Goal: Task Accomplishment & Management: Complete application form

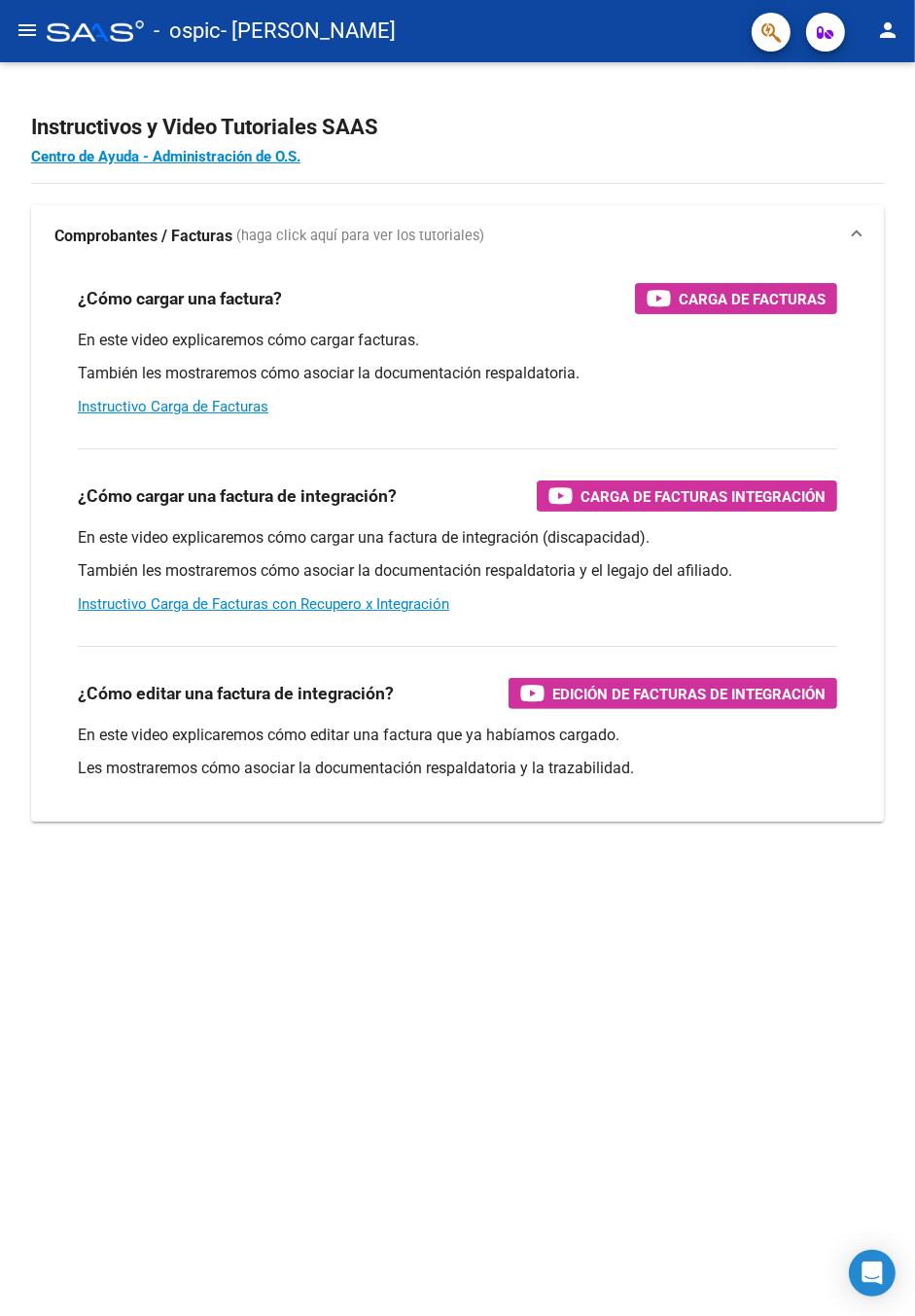
click at [28, 23] on mat-icon "menu" at bounding box center [28, 31] width 24 height 24
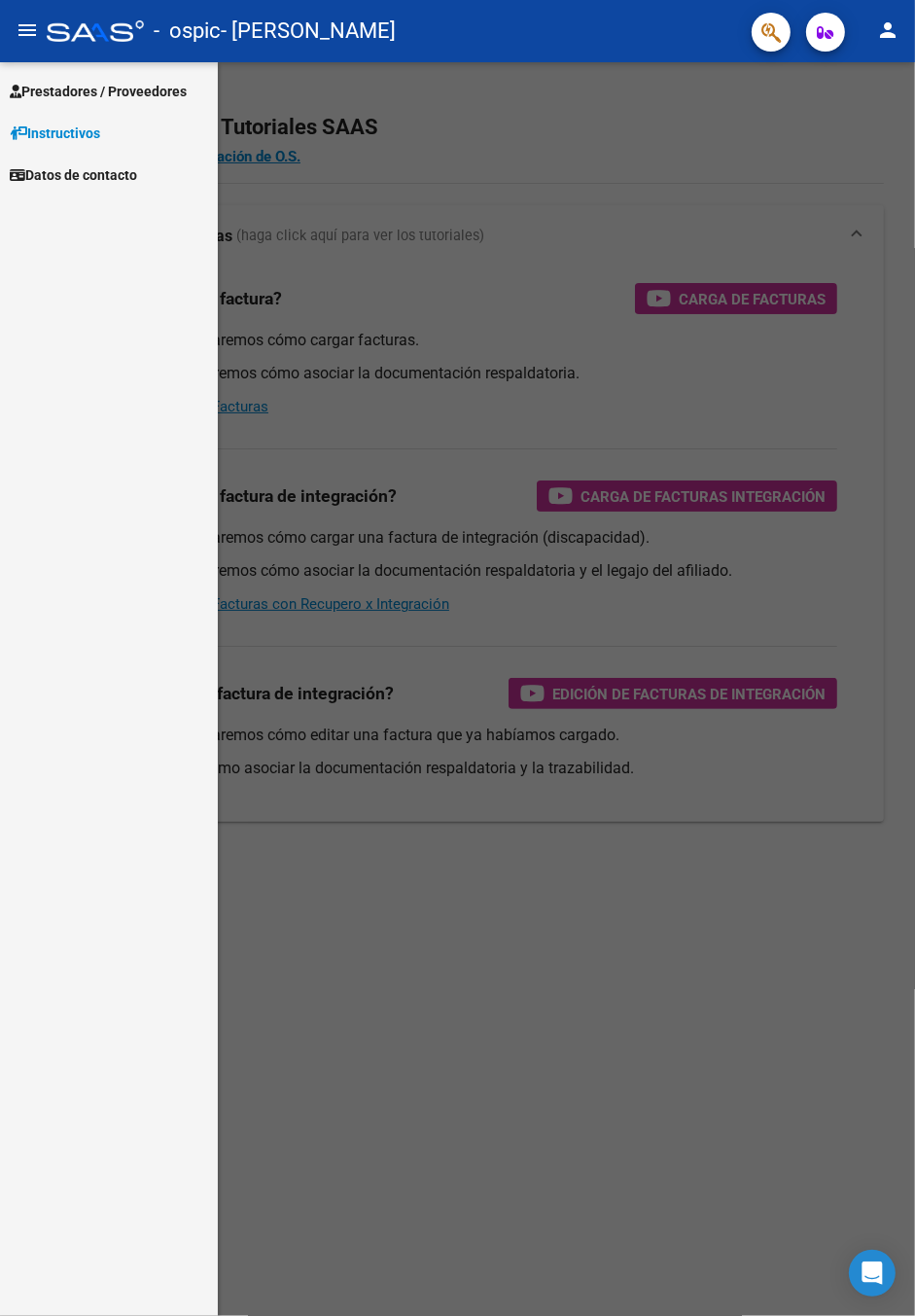
click at [107, 85] on span "Prestadores / Proveedores" at bounding box center [98, 92] width 176 height 22
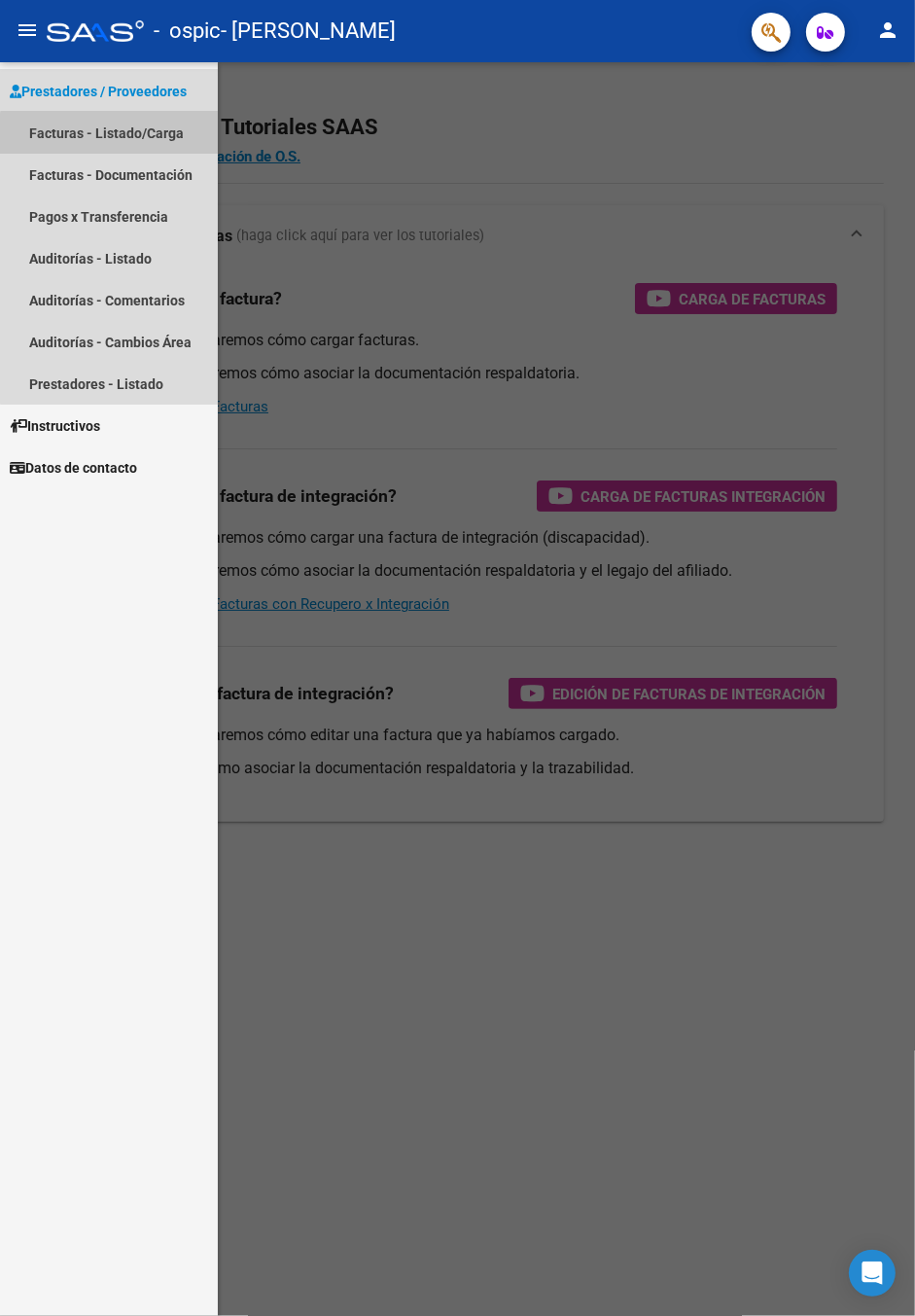
click at [154, 136] on link "Facturas - Listado/Carga" at bounding box center [108, 132] width 218 height 41
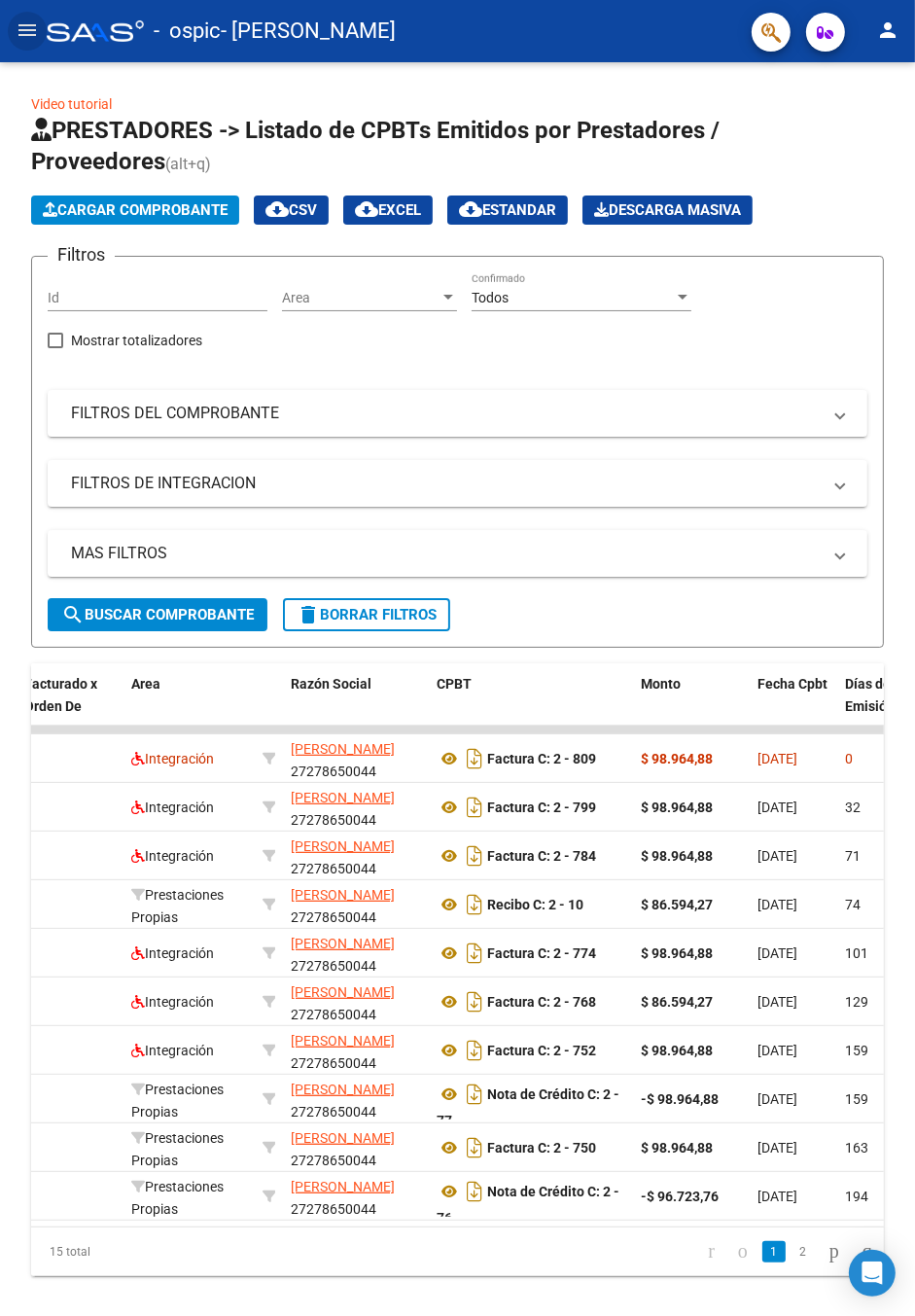
scroll to position [0, 287]
click at [733, 1004] on div "$ 86.594,27" at bounding box center [690, 1002] width 102 height 23
click at [664, 949] on strong "$ 98.964,88" at bounding box center [675, 954] width 72 height 16
click at [471, 952] on icon "Descargar documento" at bounding box center [473, 954] width 26 height 32
click at [446, 943] on icon at bounding box center [449, 954] width 26 height 24
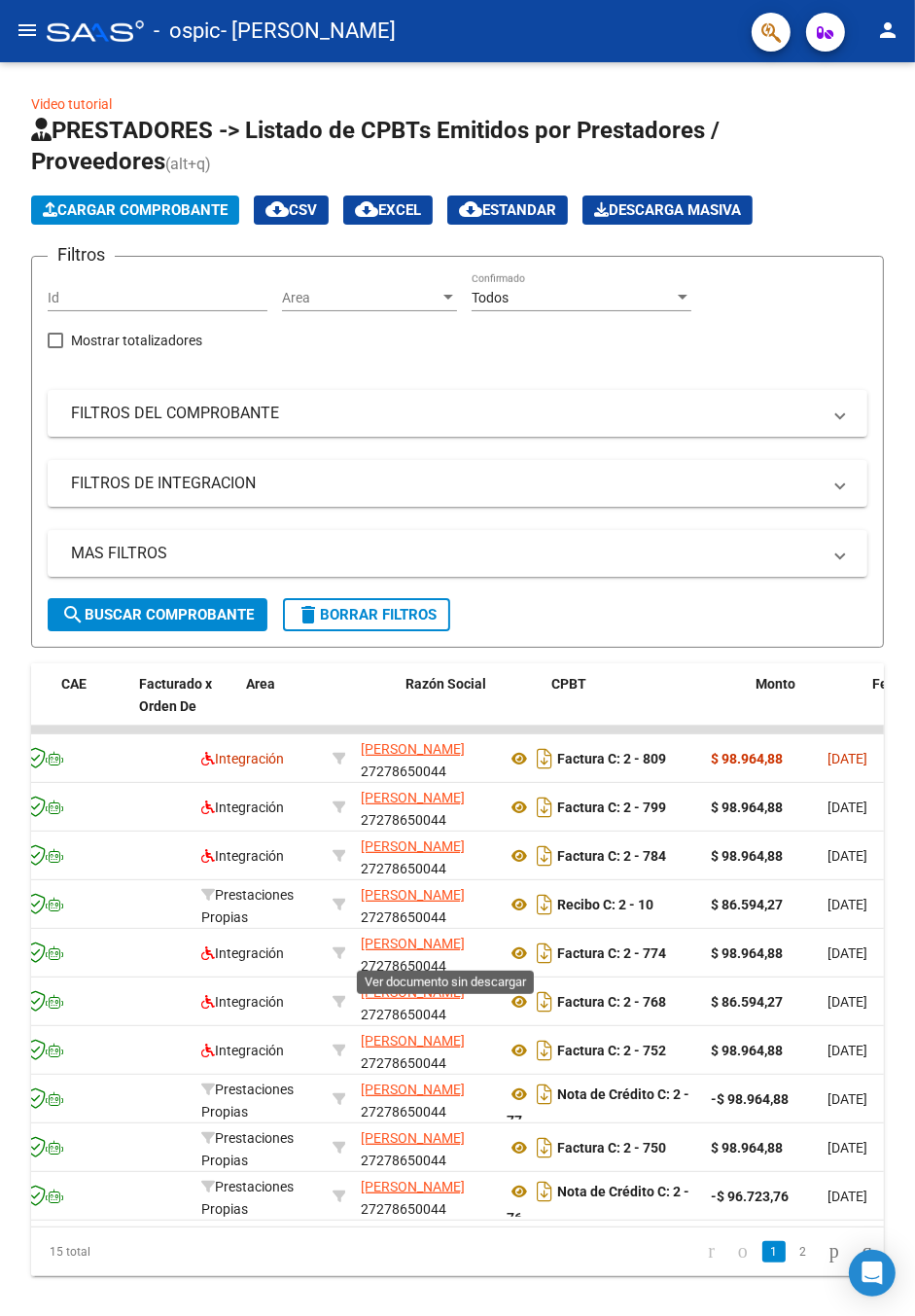
scroll to position [0, 159]
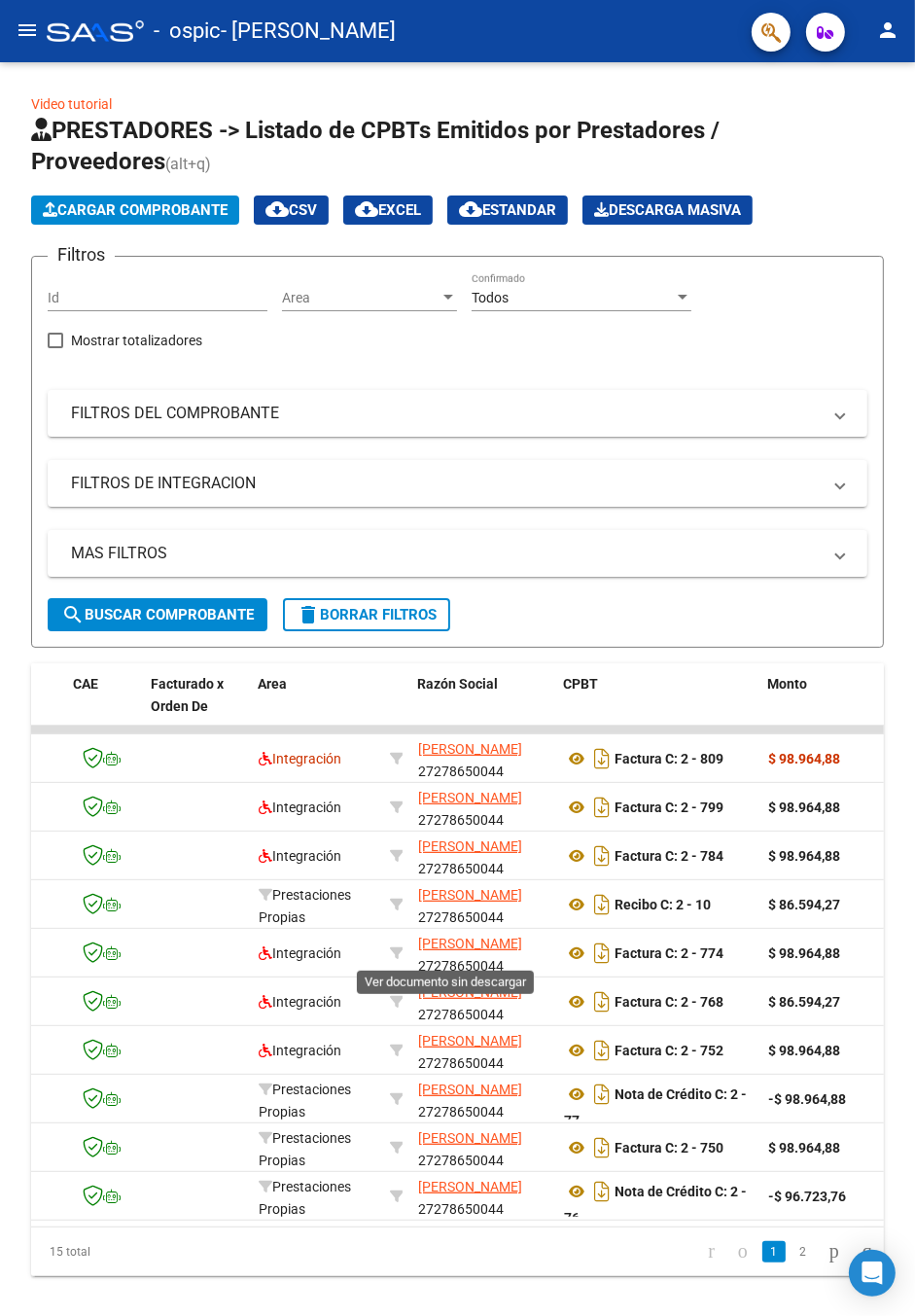
click at [32, 21] on mat-icon "menu" at bounding box center [28, 31] width 24 height 24
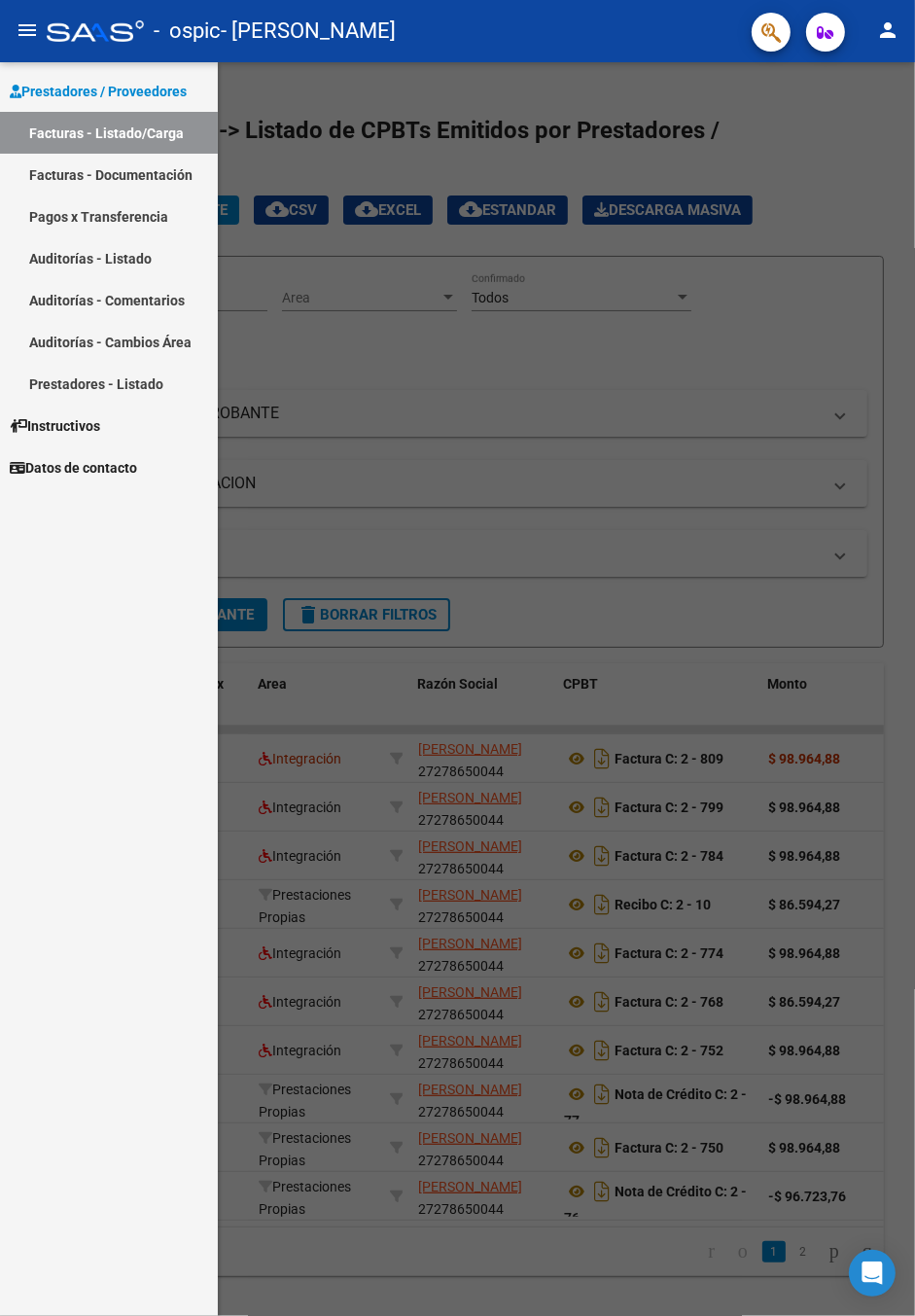
click at [183, 138] on link "Facturas - Listado/Carga" at bounding box center [108, 132] width 218 height 41
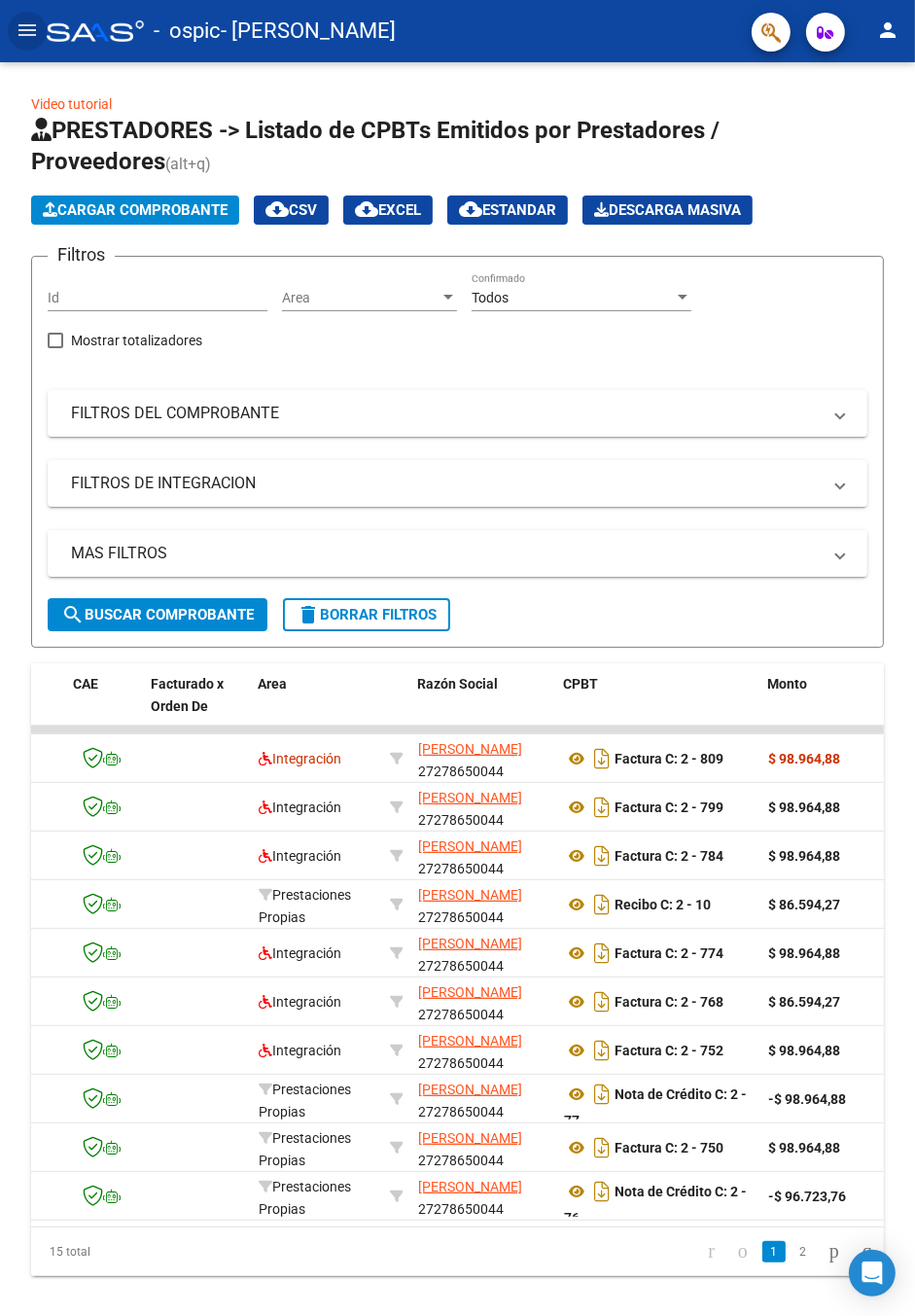
click at [193, 197] on button "Cargar Comprobante" at bounding box center [135, 210] width 208 height 30
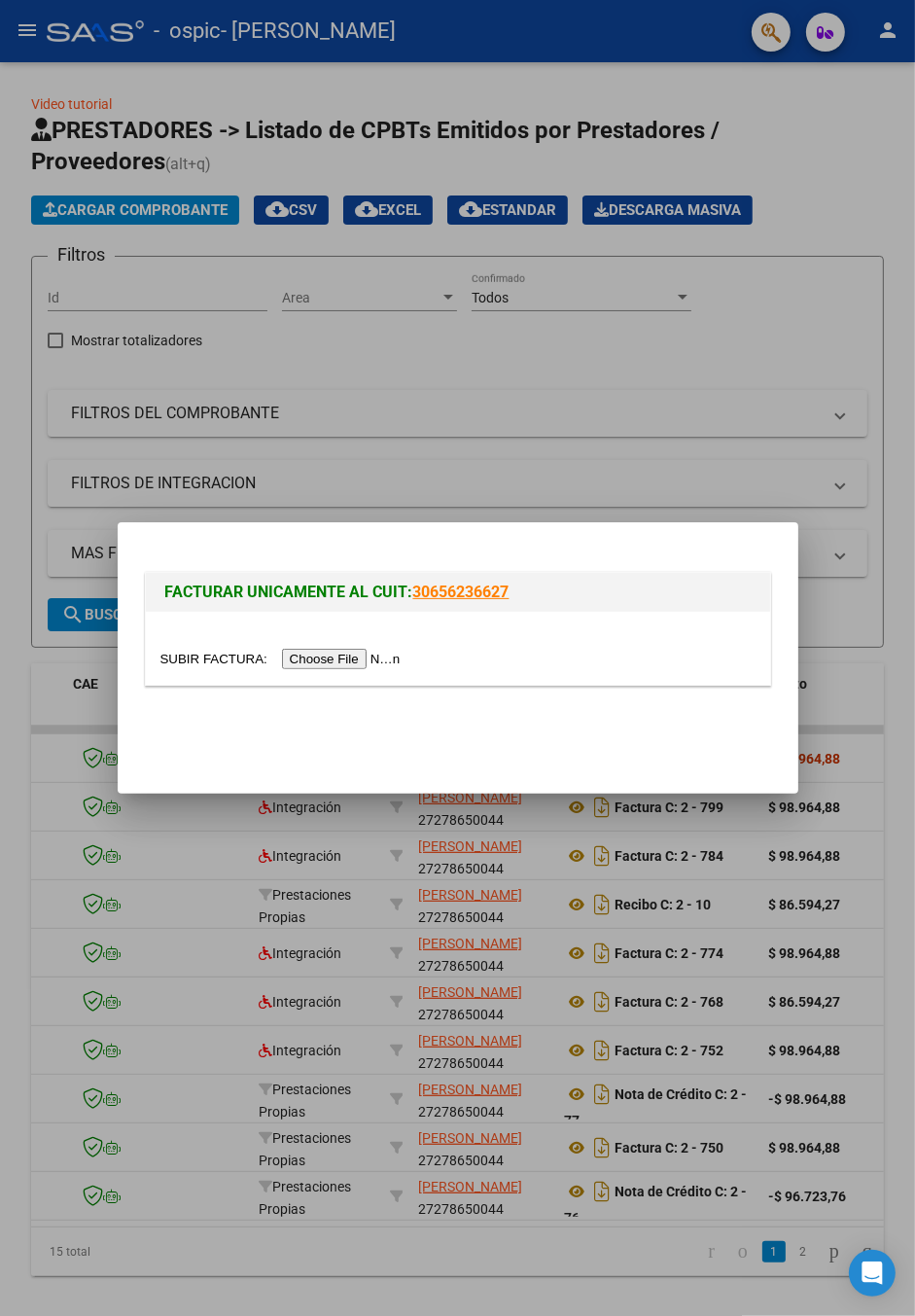
click at [350, 660] on input "file" at bounding box center [284, 659] width 246 height 21
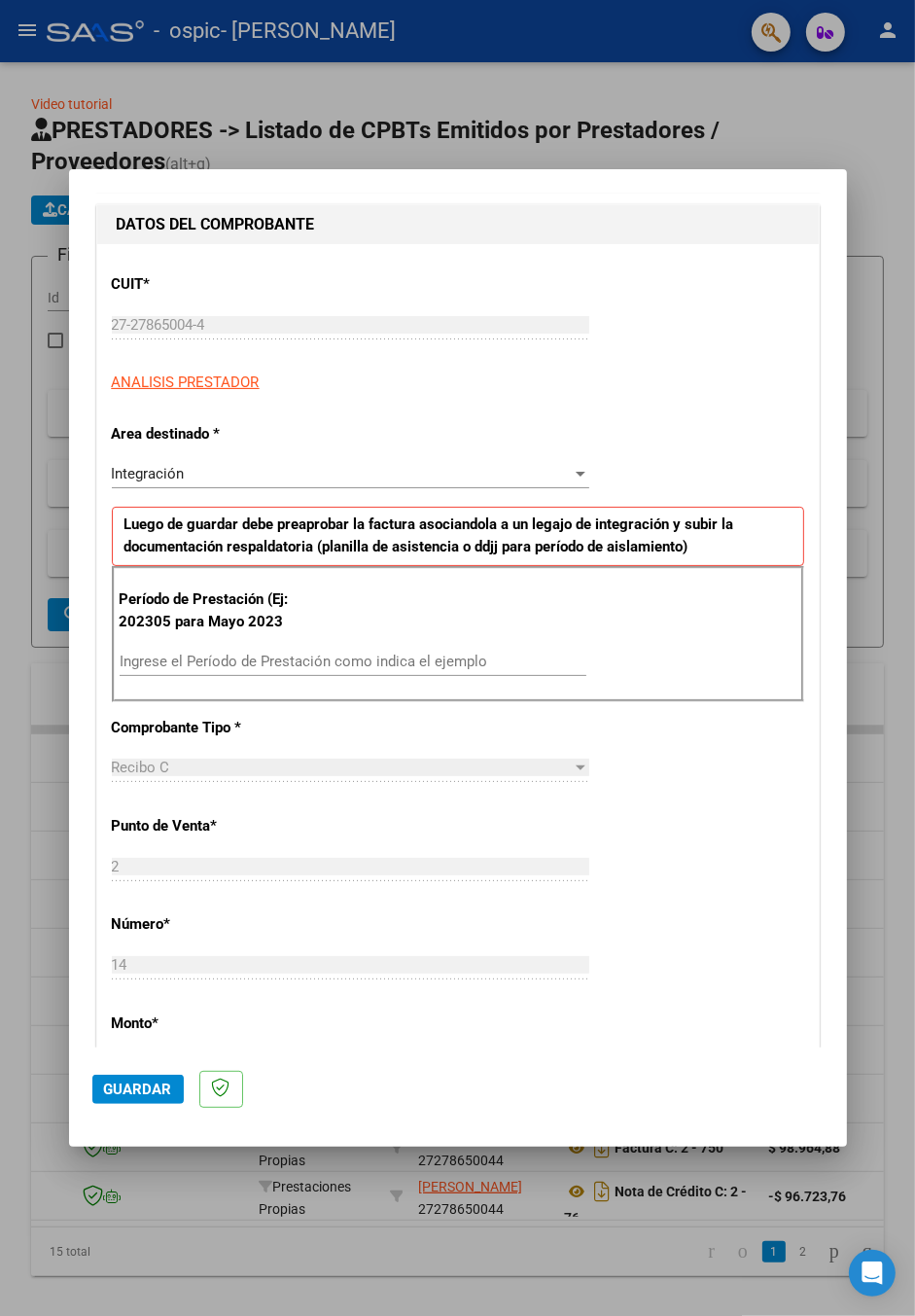
scroll to position [215, 0]
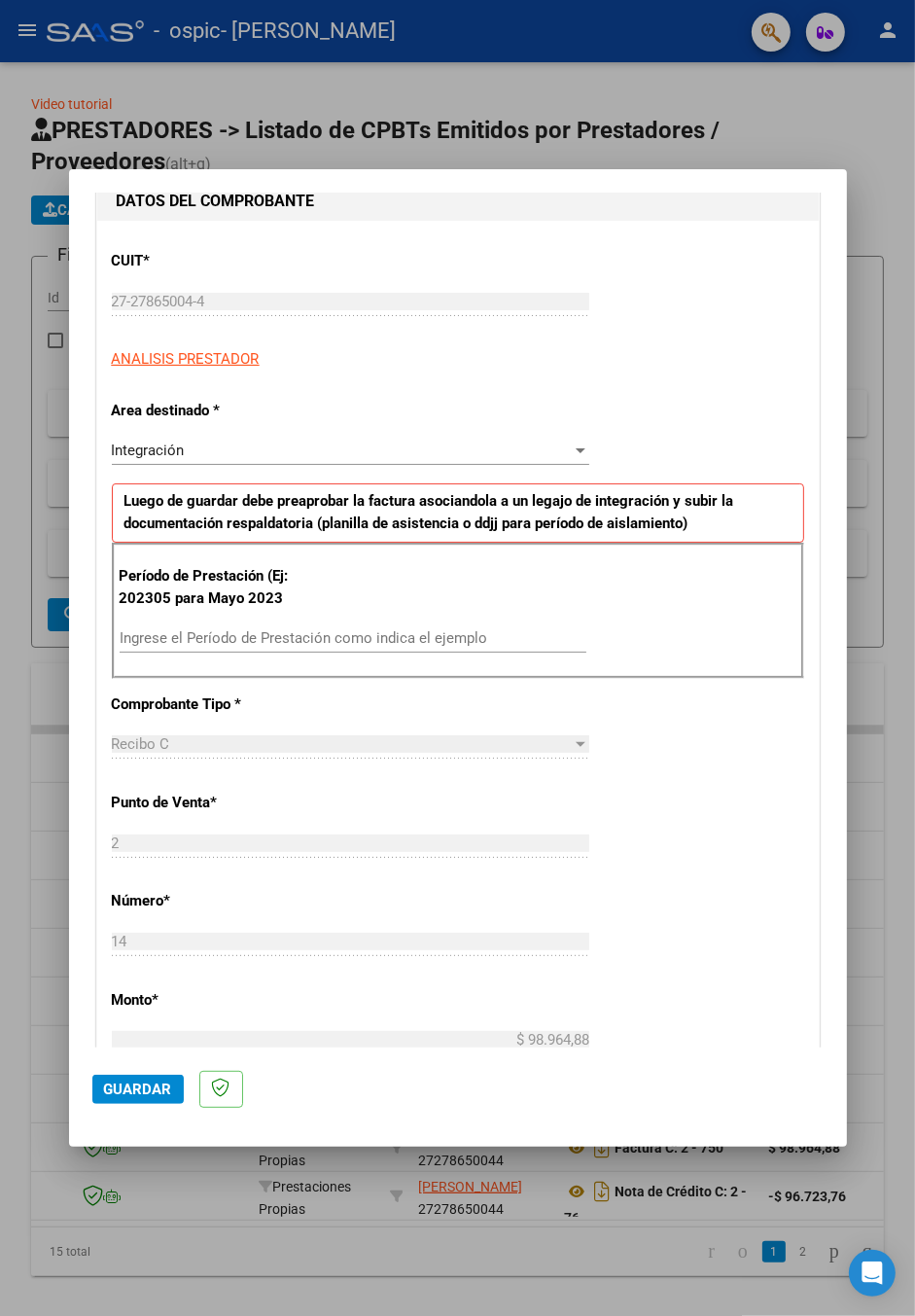
click at [458, 629] on input "Ingrese el Período de Prestación como indica el ejemplo" at bounding box center [352, 638] width 466 height 18
type input "5"
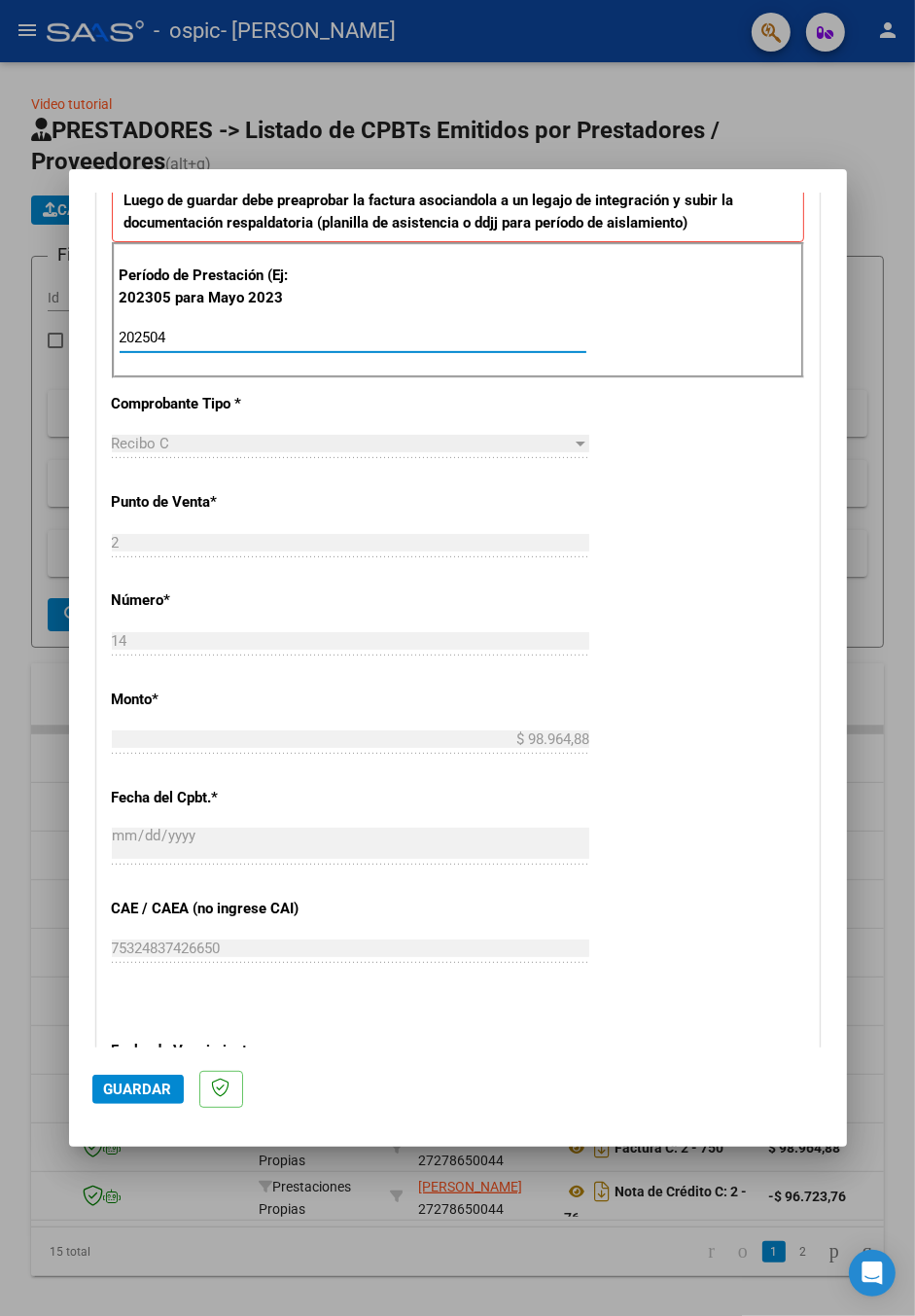
scroll to position [511, 0]
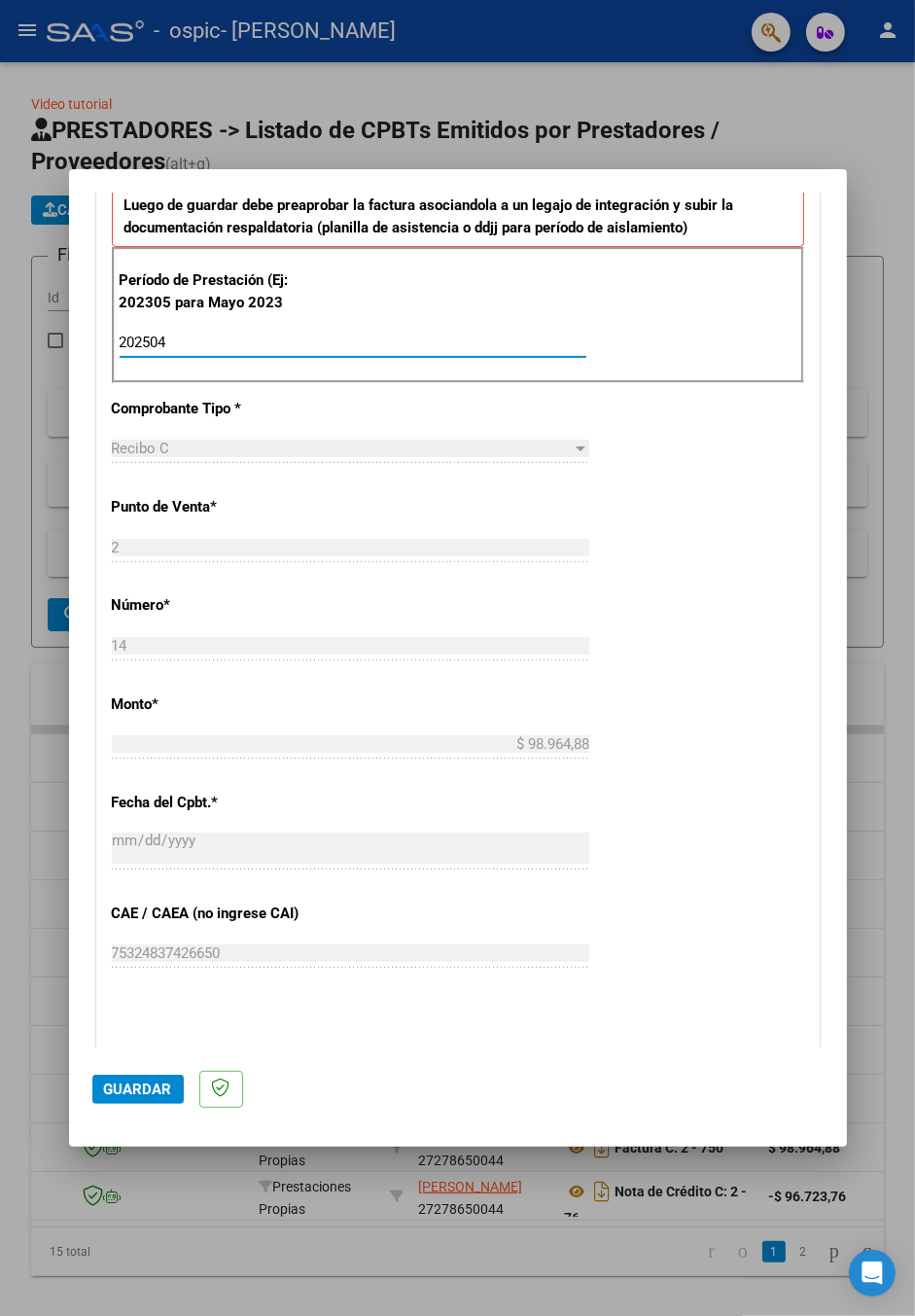
type input "202504"
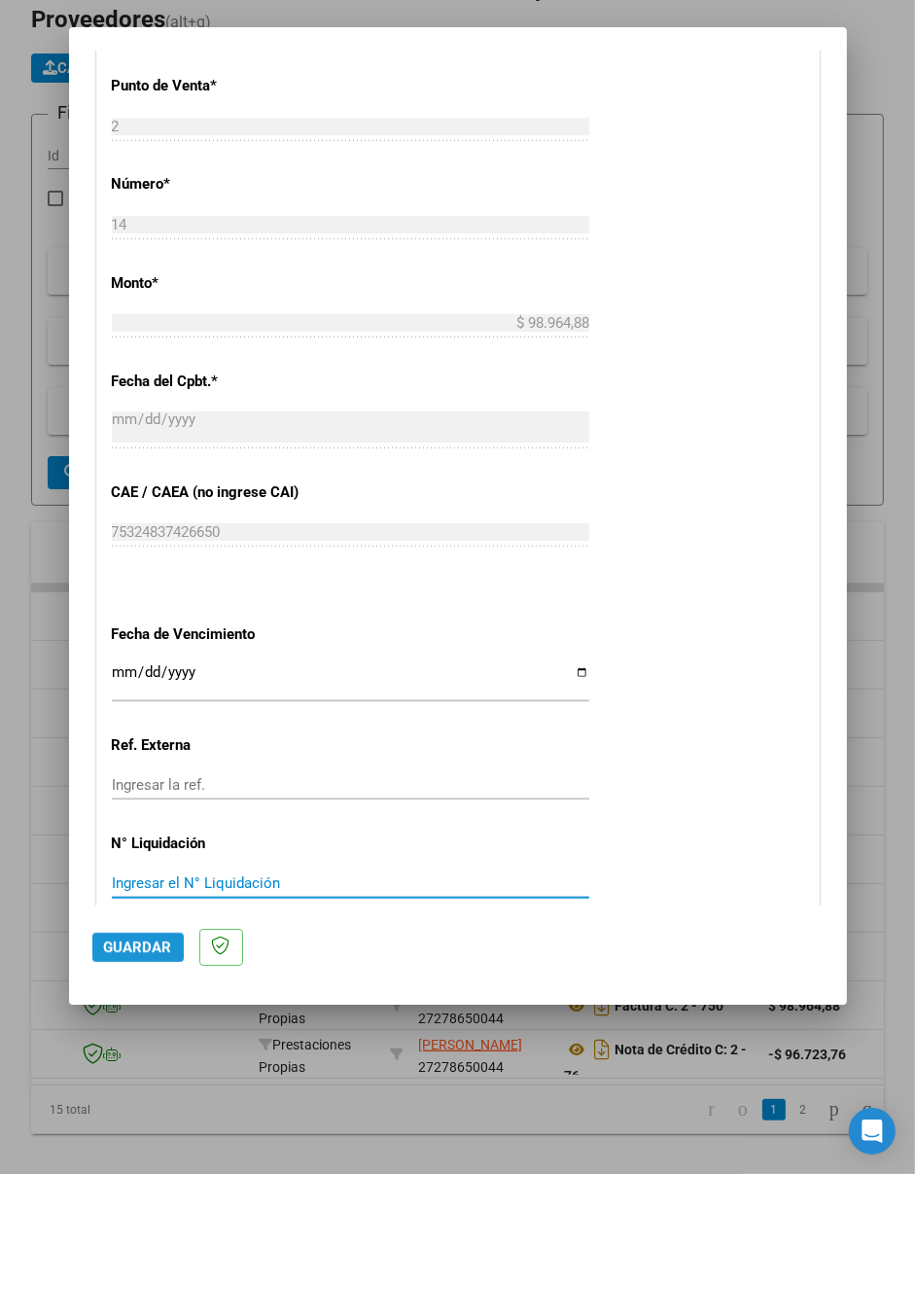
click at [155, 1098] on span "Guardar" at bounding box center [138, 1090] width 68 height 18
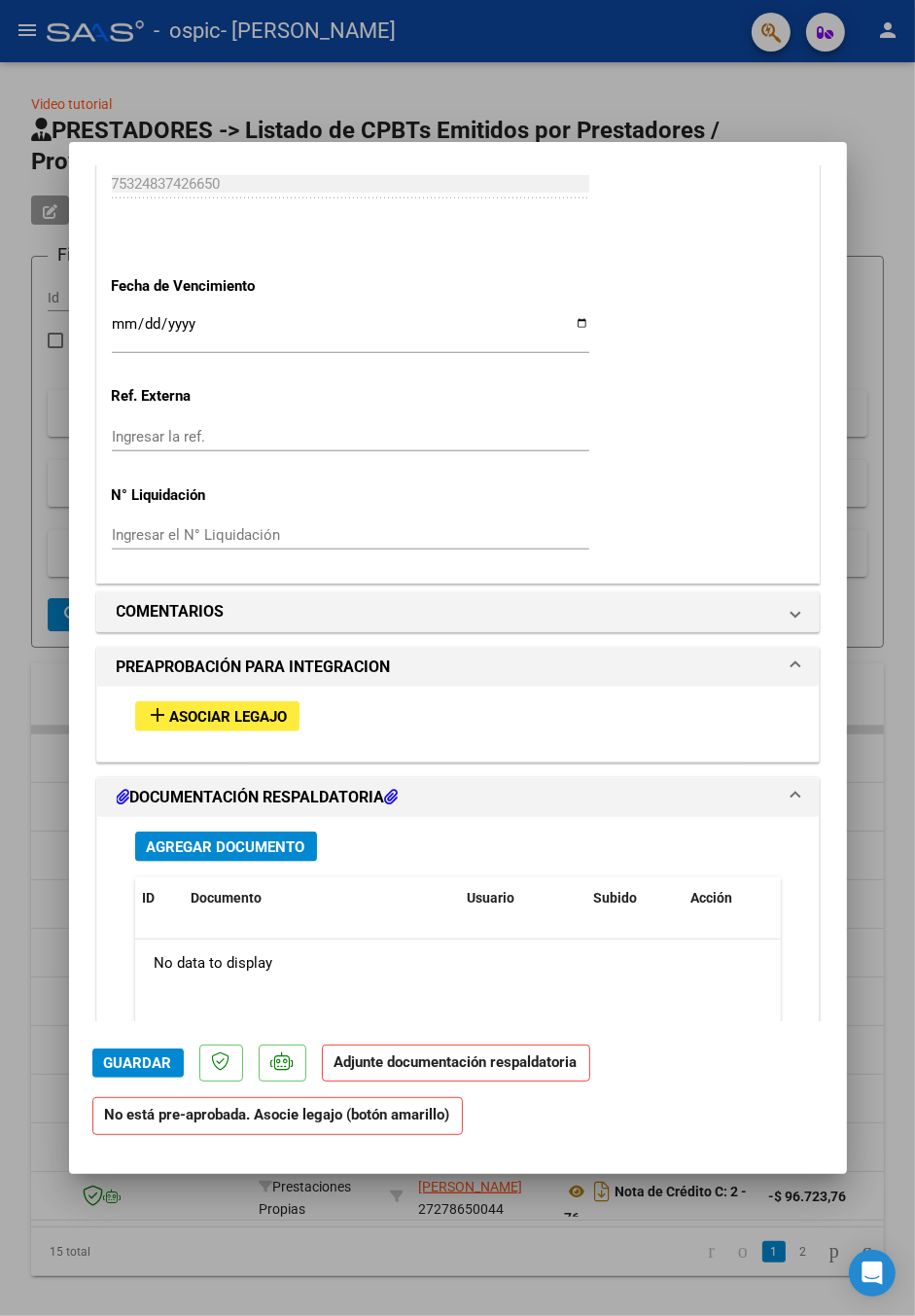
scroll to position [1275, 0]
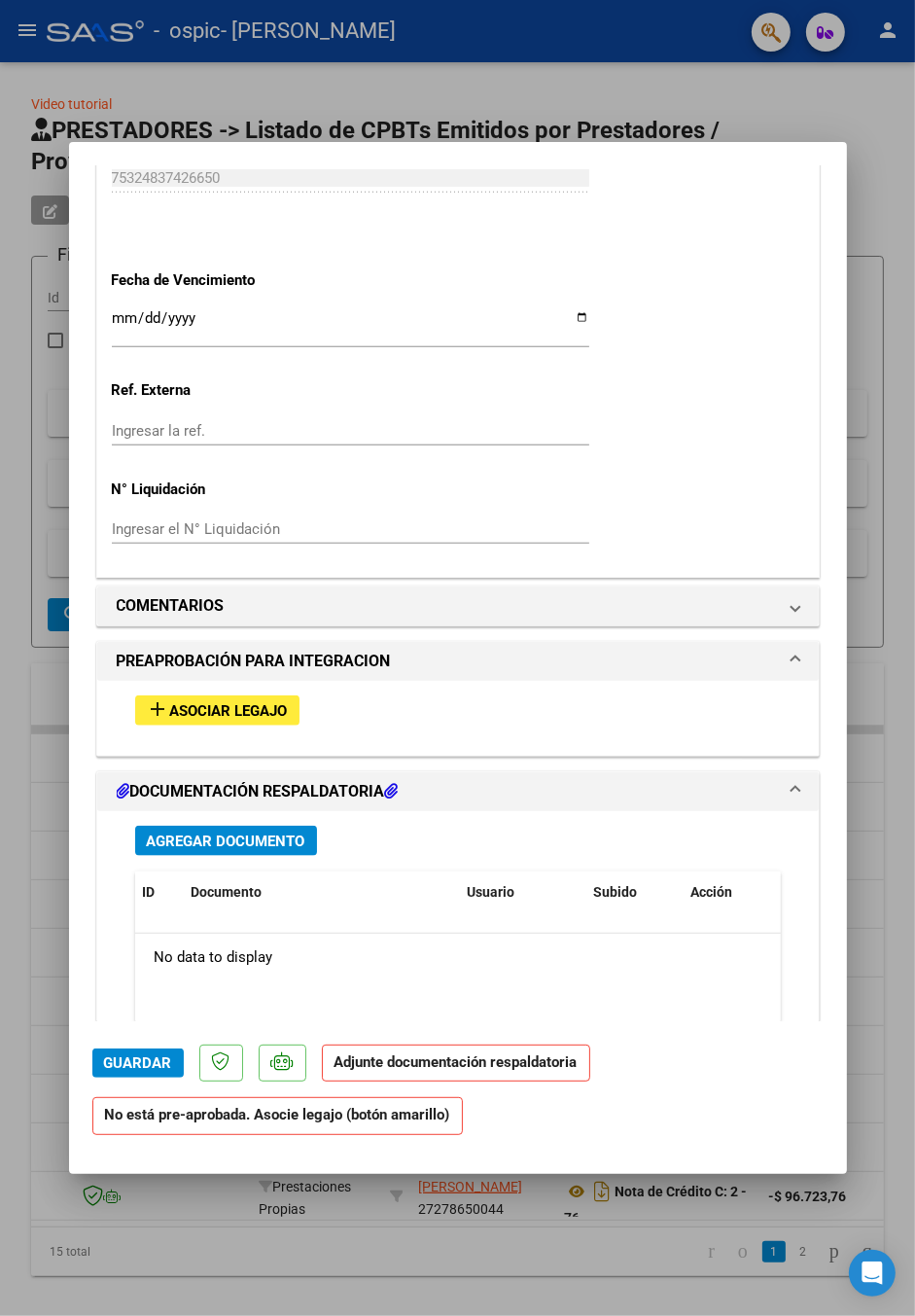
click at [274, 695] on button "add Asociar Legajo" at bounding box center [217, 710] width 165 height 31
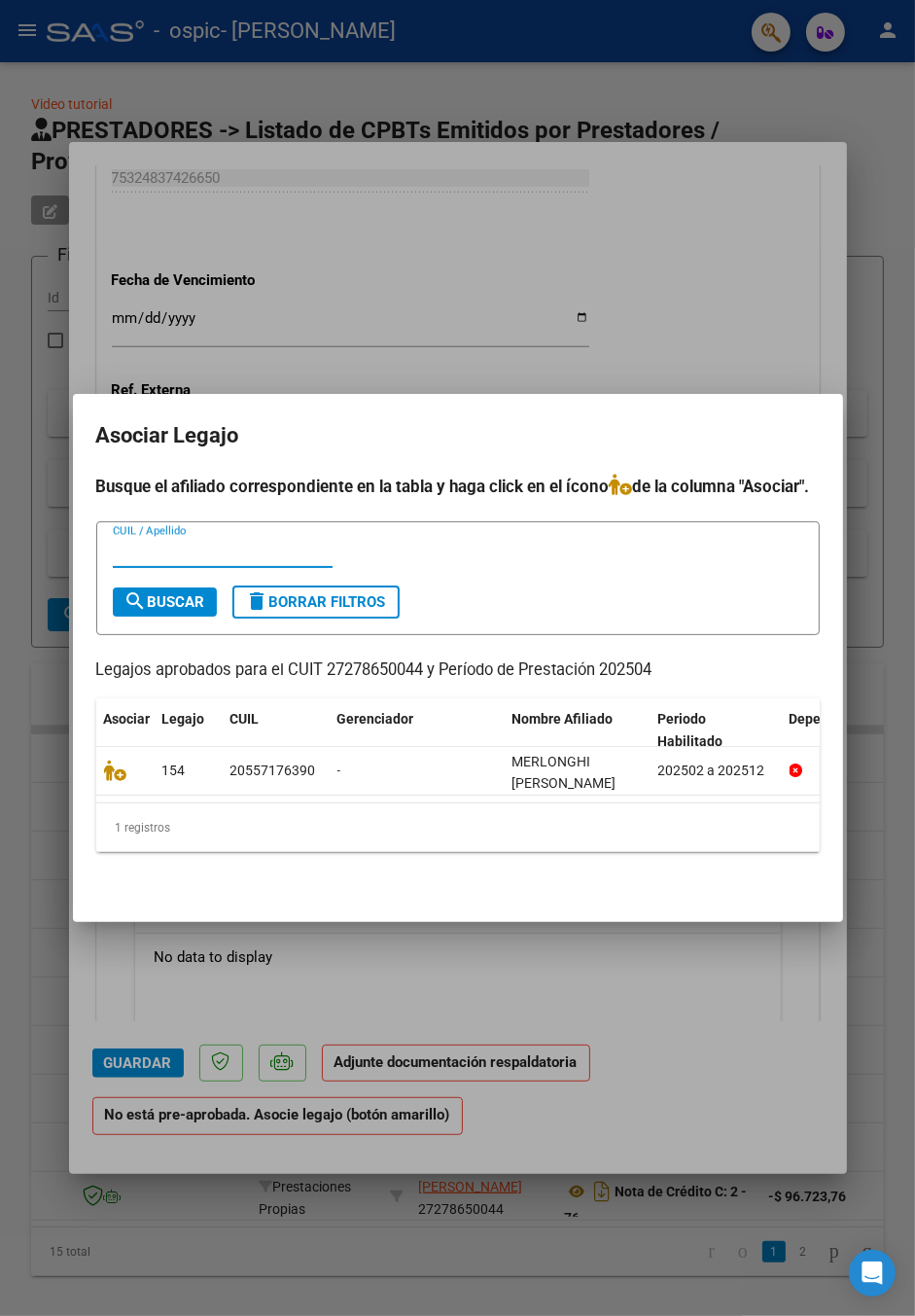
click at [110, 766] on icon at bounding box center [116, 770] width 24 height 22
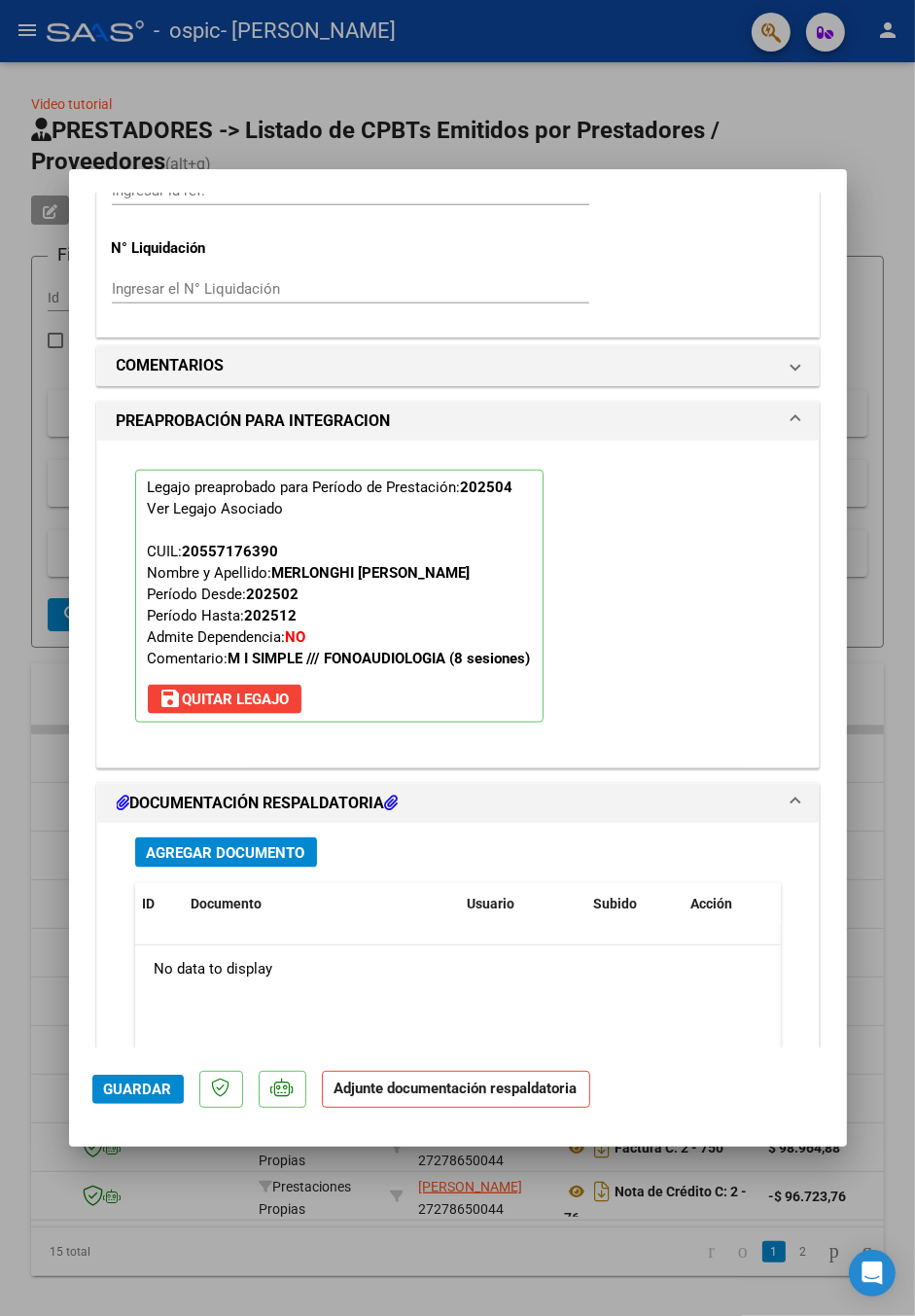
scroll to position [1722, 0]
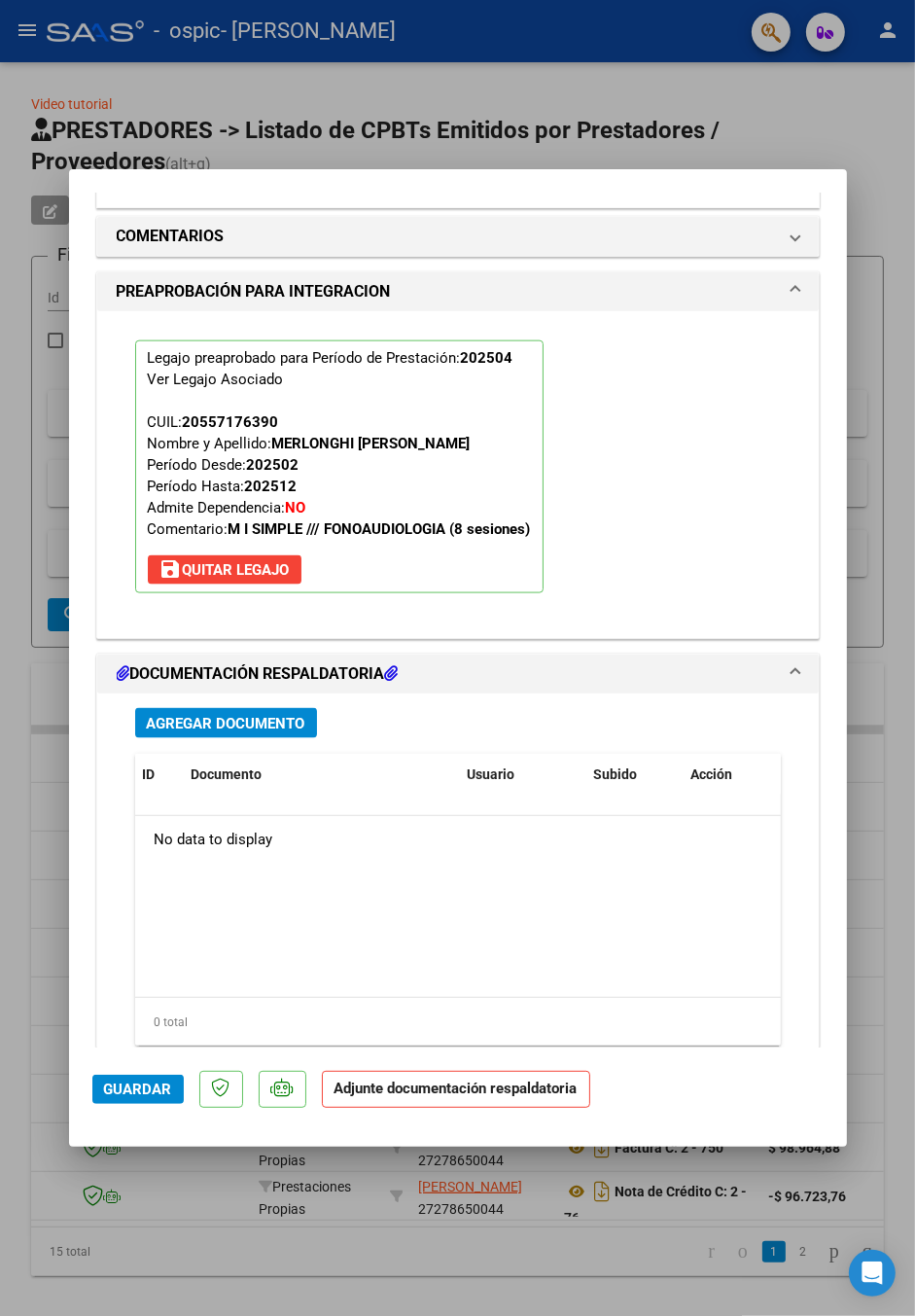
click at [145, 1098] on span "Guardar" at bounding box center [138, 1090] width 68 height 18
click at [873, 1013] on div at bounding box center [458, 658] width 915 height 1316
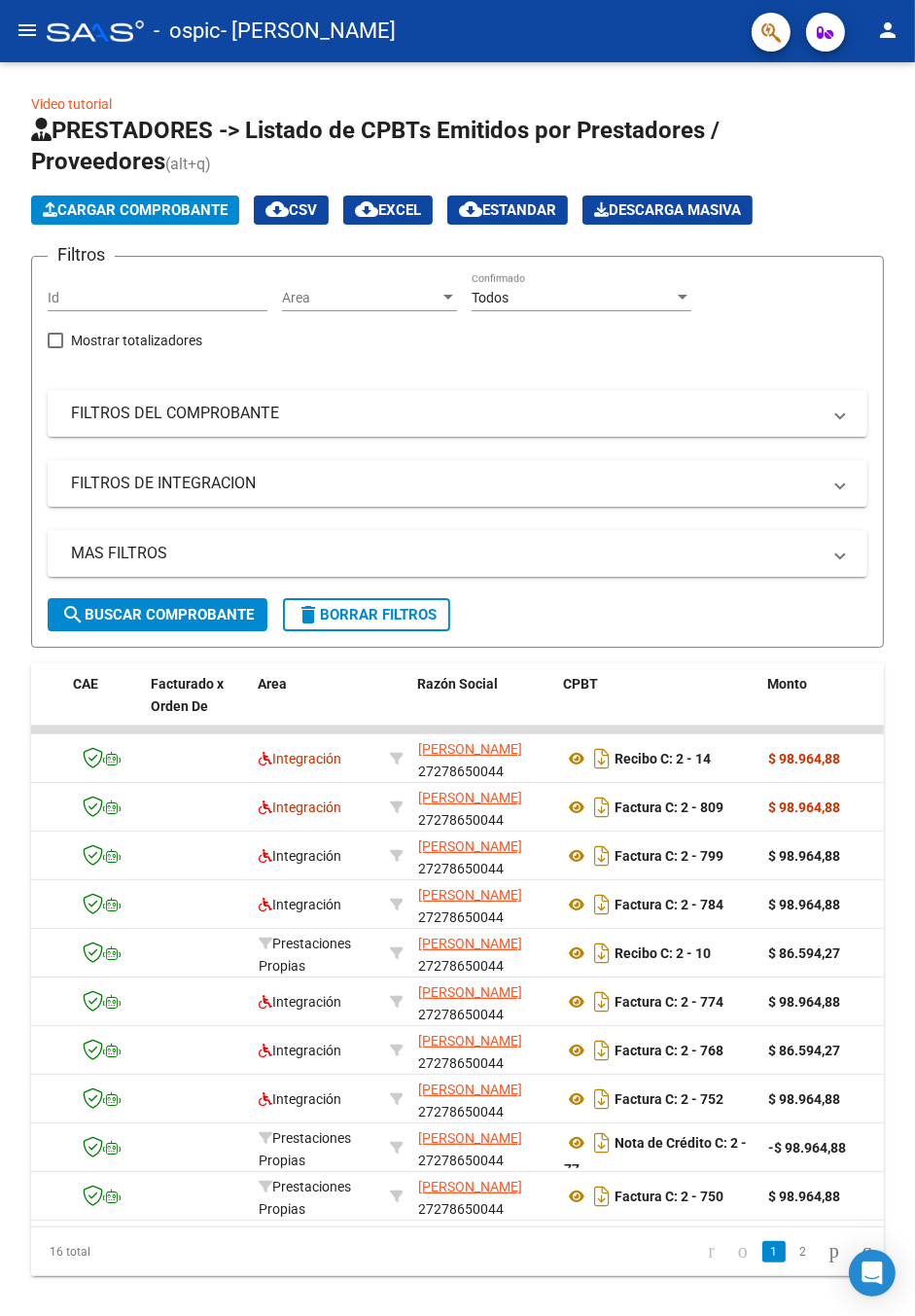
scroll to position [0, 0]
